Goal: Register for event/course

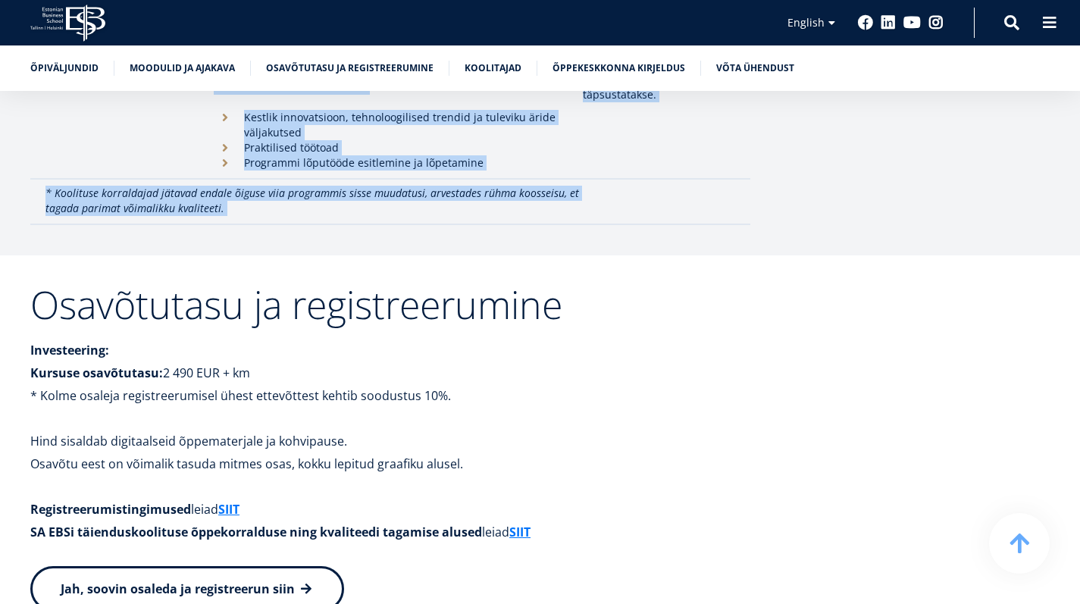
scroll to position [3906, 0]
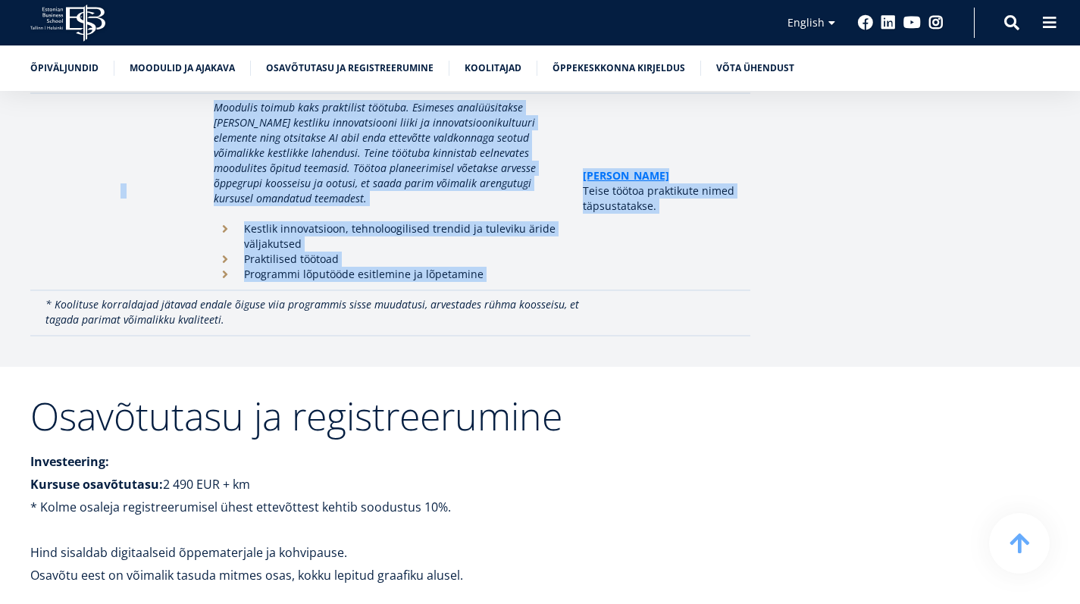
drag, startPoint x: 49, startPoint y: 145, endPoint x: 519, endPoint y: 170, distance: 470.4
copy tbody "08.-93. loremipsu 0561 D sitame: Consecte adipiscinge, seddoeiusmod temporinci …"
